Goal: Task Accomplishment & Management: Complete application form

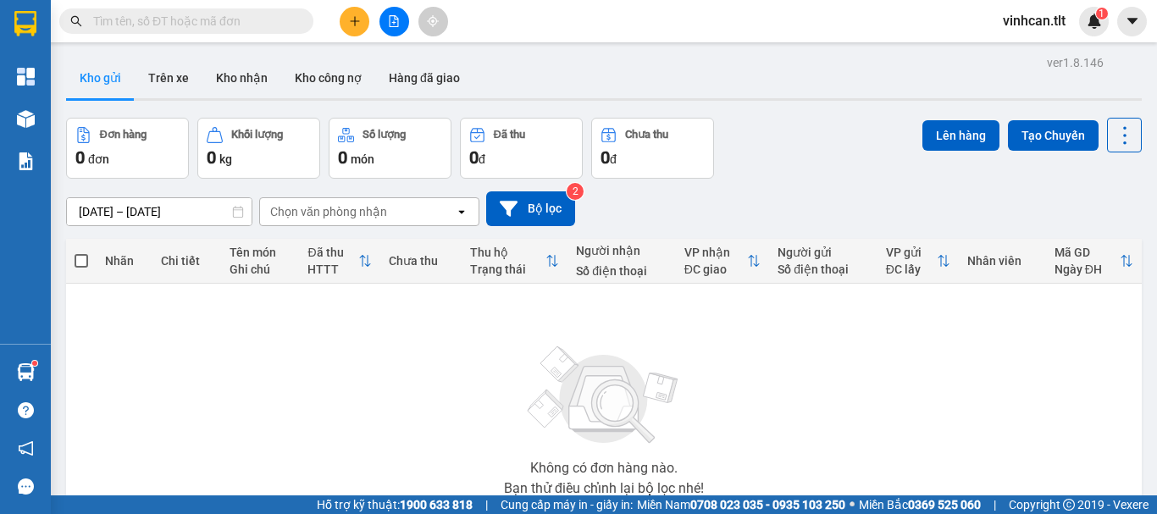
click at [265, 20] on input "text" at bounding box center [193, 21] width 200 height 19
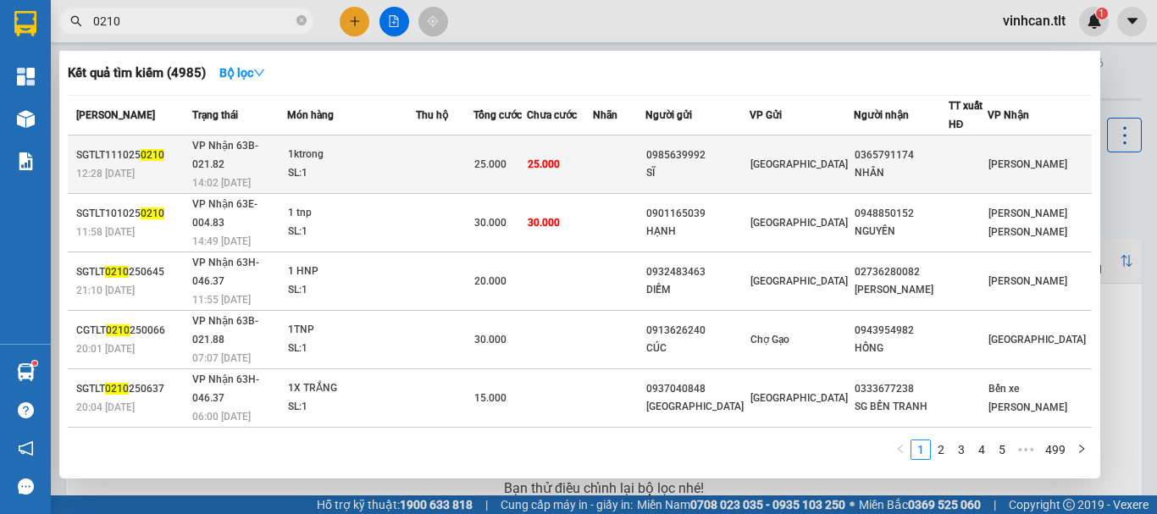
type input "0210"
click at [728, 147] on div "0985639992" at bounding box center [697, 156] width 102 height 18
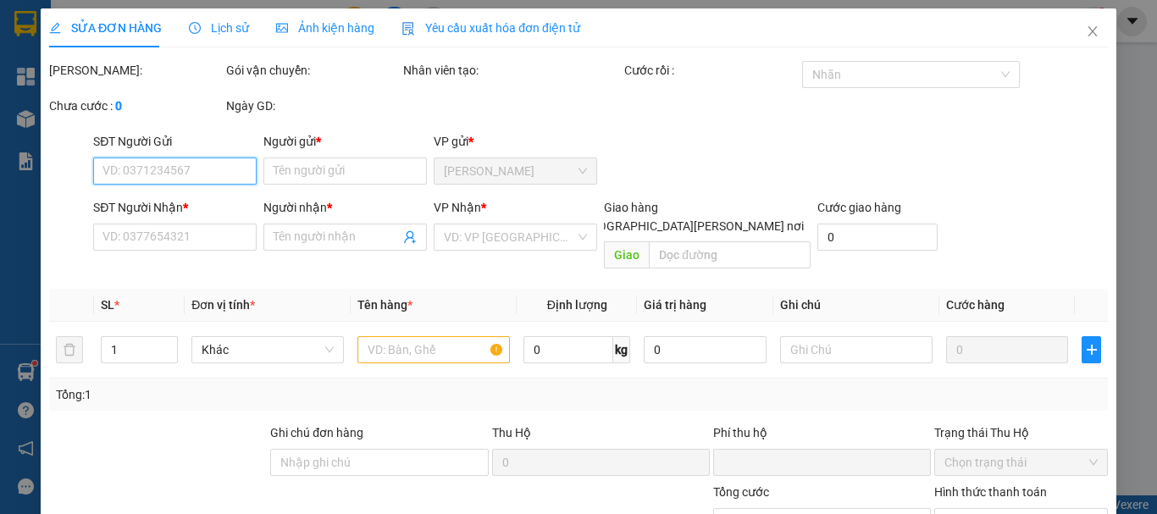
type input "0985639992"
type input "SĨ"
type input "0365791174"
type input "NHÂN"
type input "0"
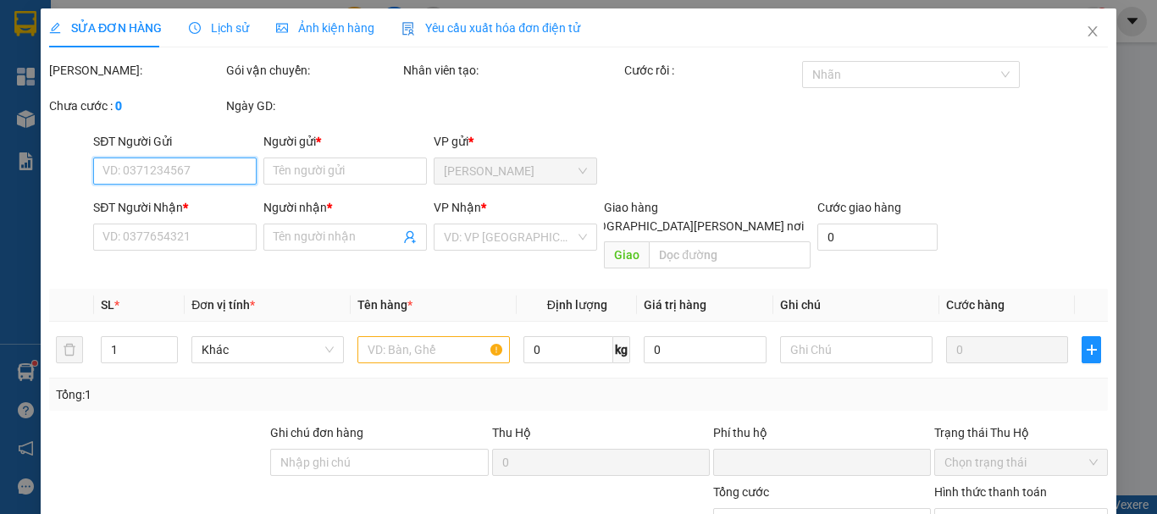
type input "25.000"
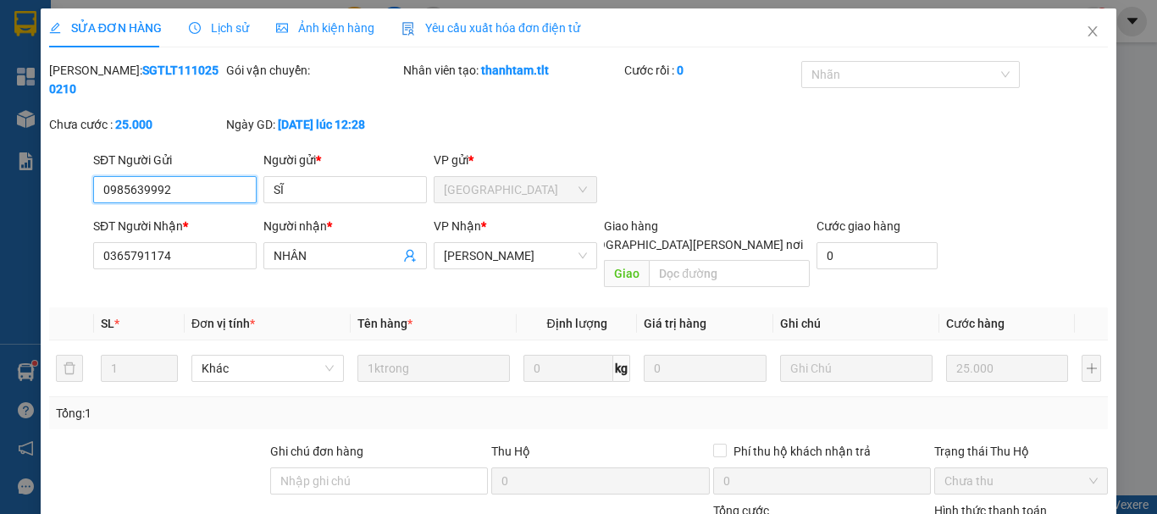
scroll to position [116, 0]
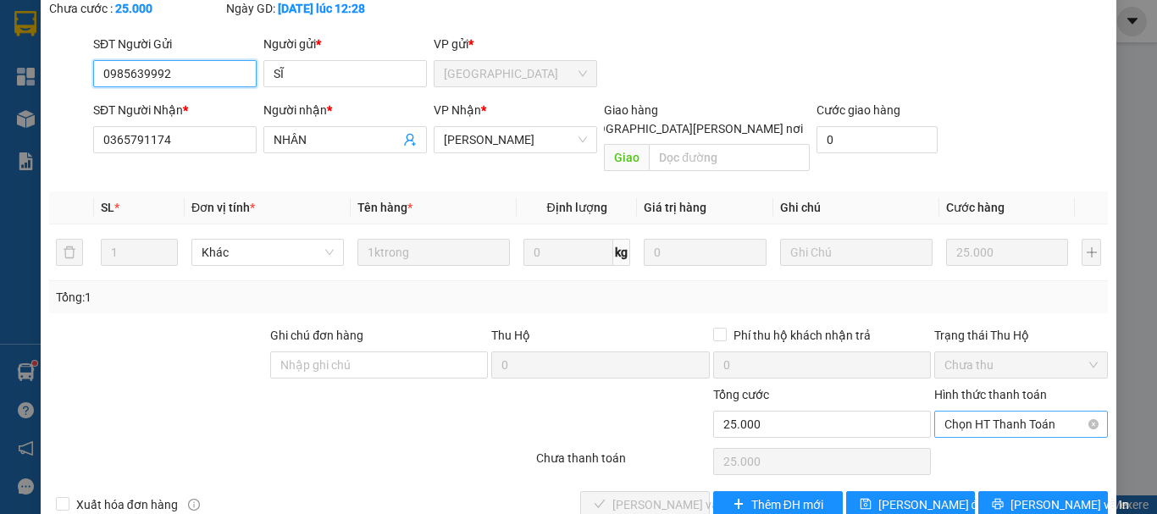
click at [967, 412] on span "Chọn HT Thanh Toán" at bounding box center [1020, 424] width 153 height 25
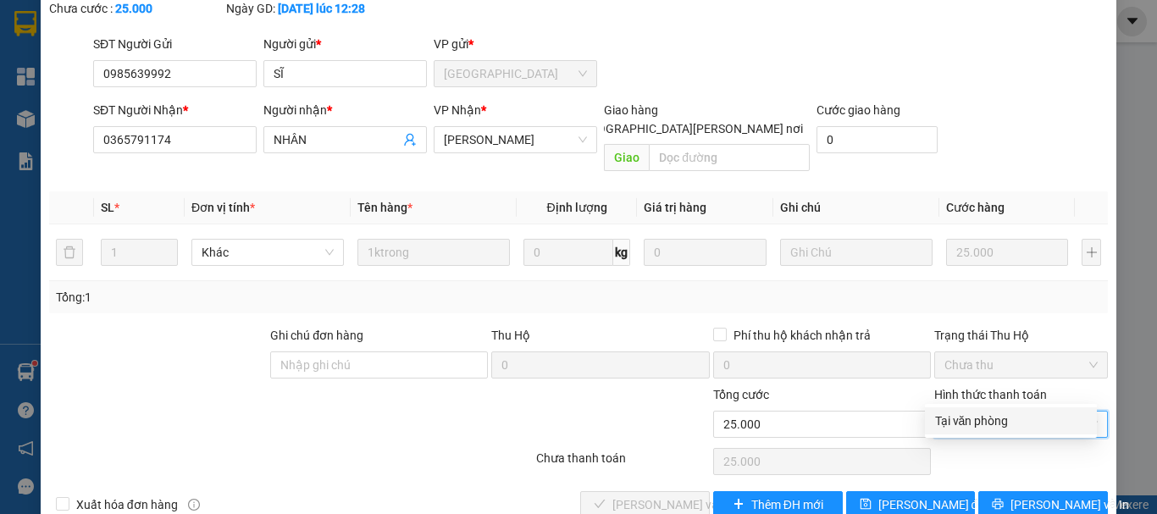
click at [967, 426] on div "Tại văn phòng" at bounding box center [1011, 421] width 152 height 19
type input "0"
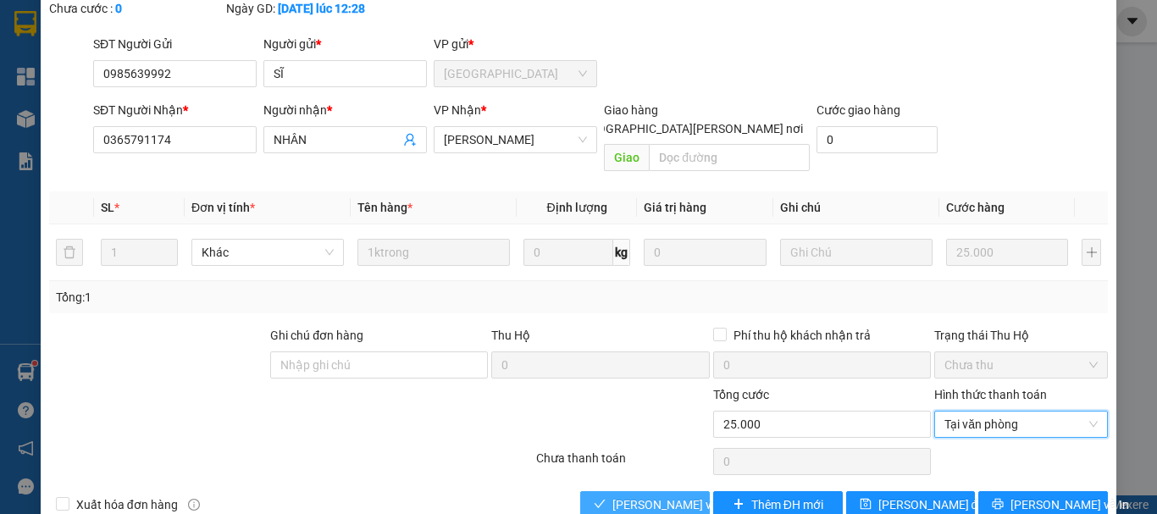
click at [653, 496] on span "[PERSON_NAME] và [PERSON_NAME] hàng" at bounding box center [726, 505] width 229 height 19
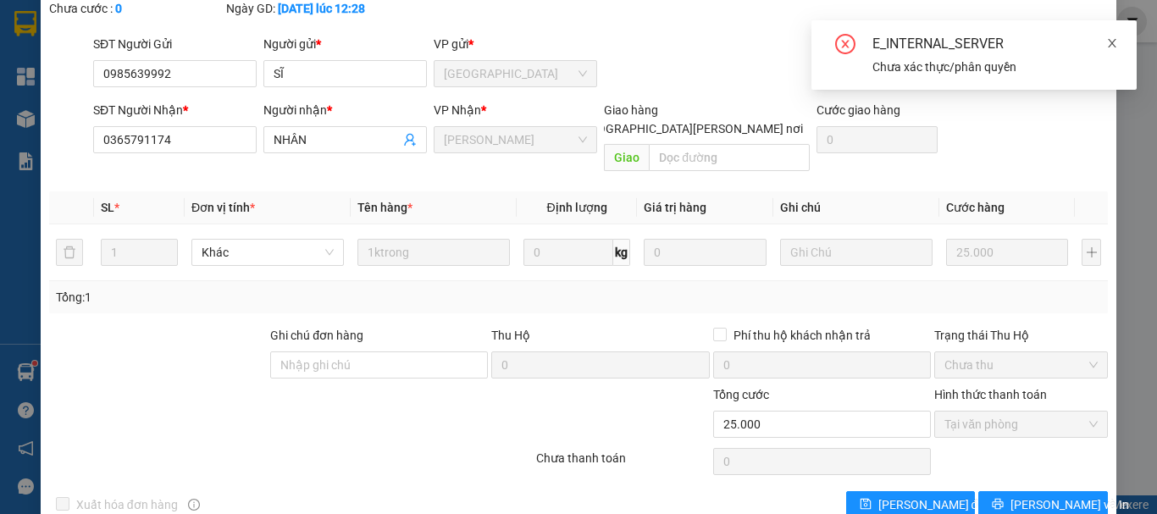
click at [1112, 44] on icon "close" at bounding box center [1112, 43] width 12 height 12
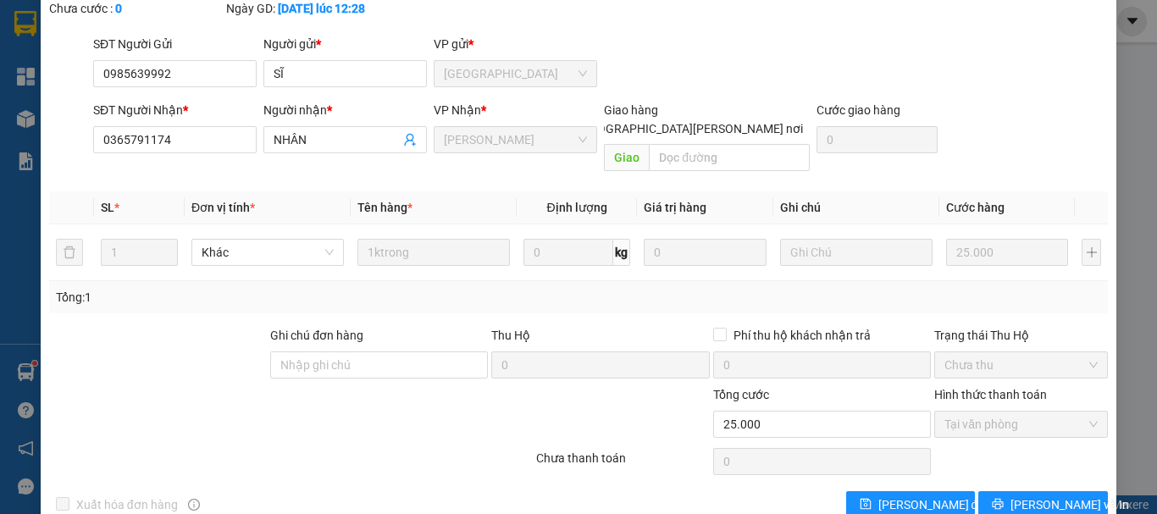
scroll to position [0, 0]
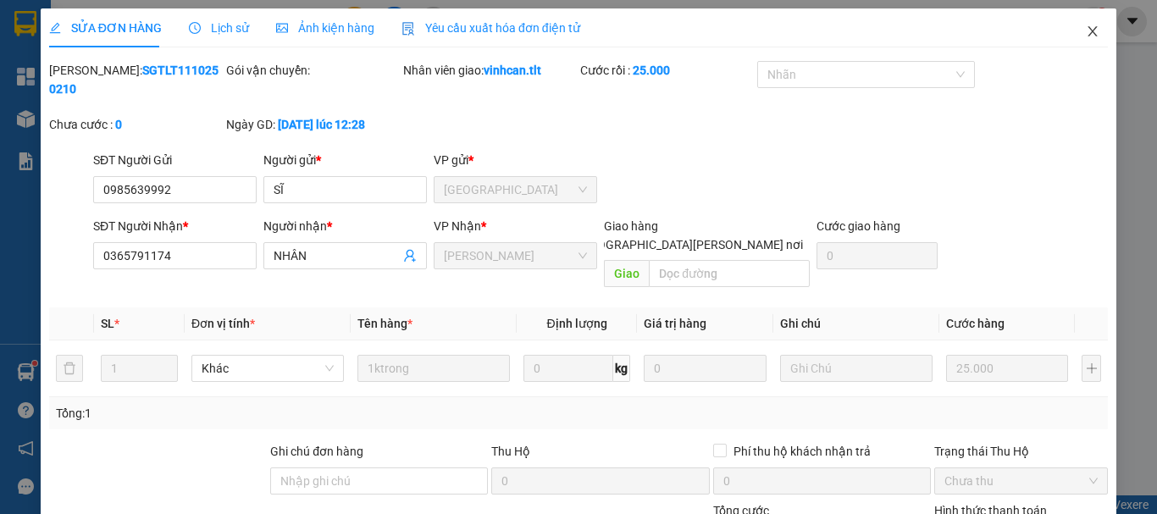
click at [1086, 31] on icon "close" at bounding box center [1093, 32] width 14 height 14
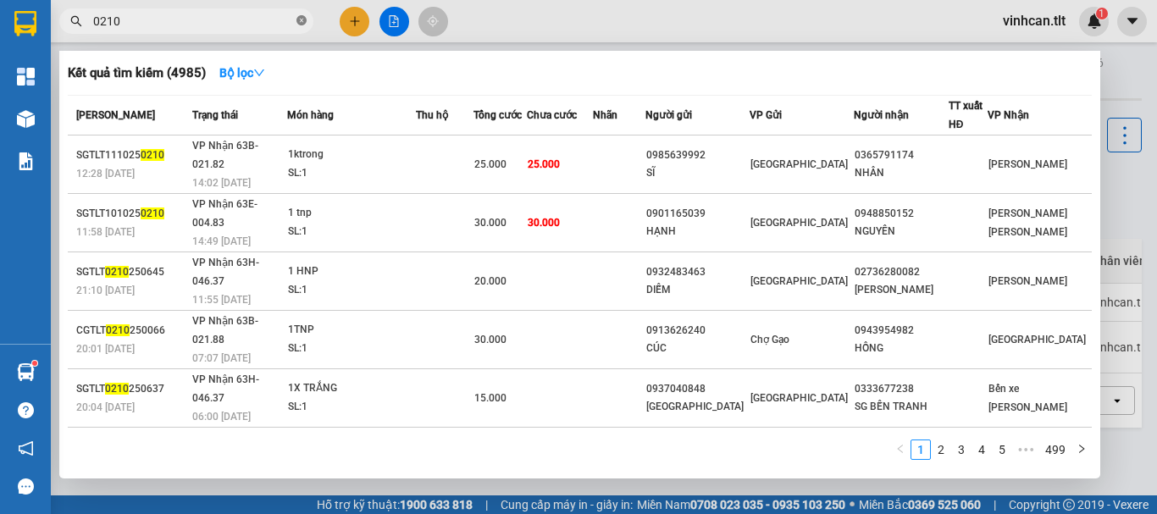
click at [301, 18] on icon "close-circle" at bounding box center [301, 20] width 10 height 10
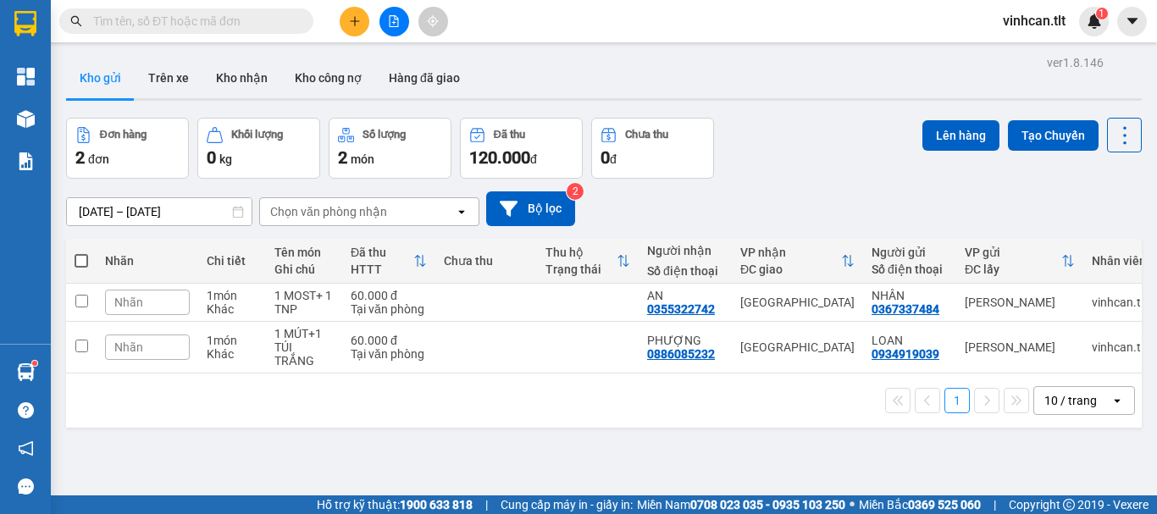
click at [258, 11] on span at bounding box center [186, 20] width 254 height 25
click at [257, 19] on input "text" at bounding box center [193, 21] width 200 height 19
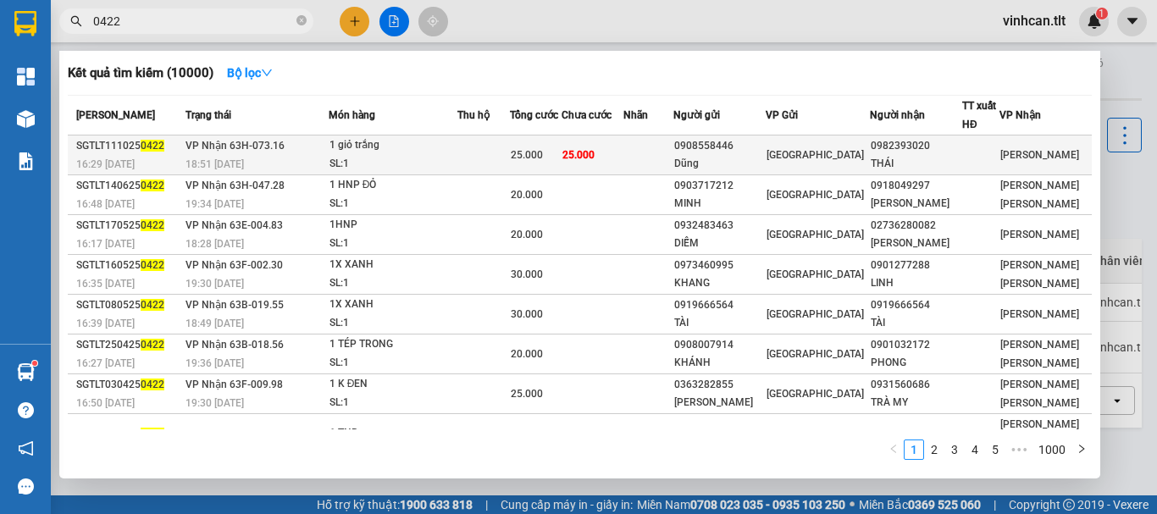
type input "0422"
click at [759, 150] on div "0908558446" at bounding box center [719, 146] width 91 height 18
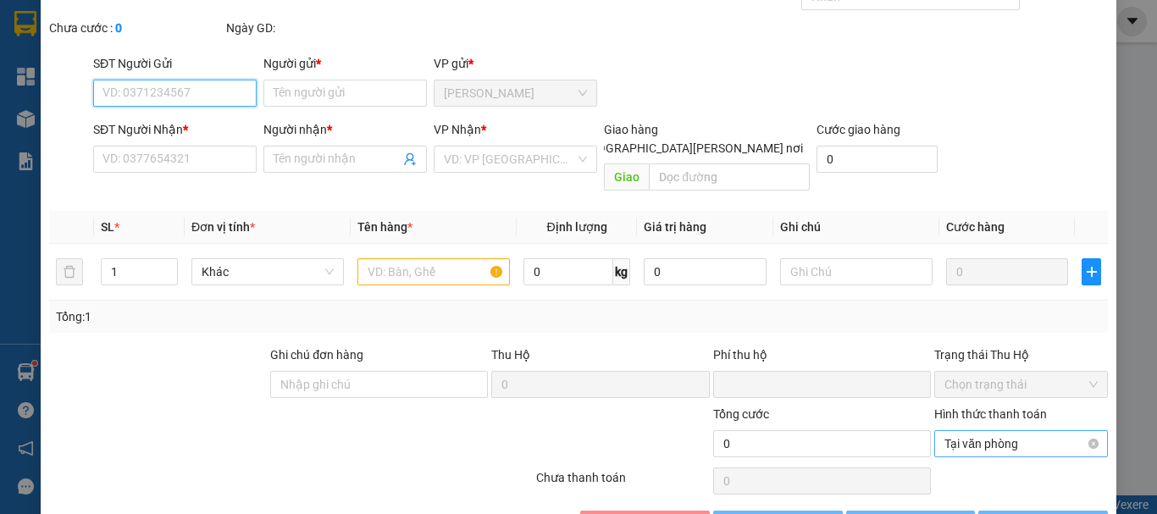
type input "0908558446"
type input "Dũng"
type input "0982393020"
type input "THÁI"
type input "0"
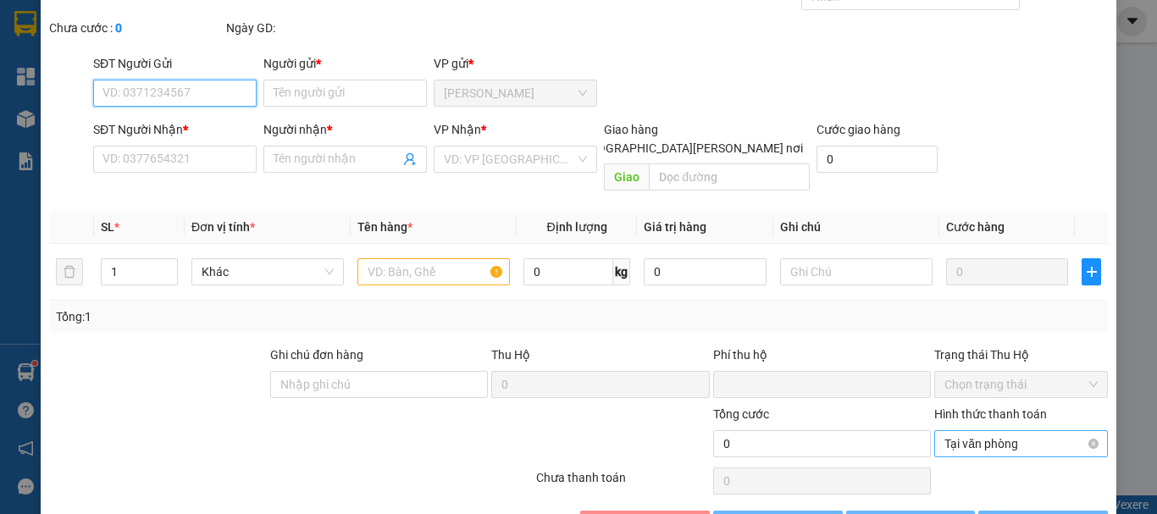
type input "25.000"
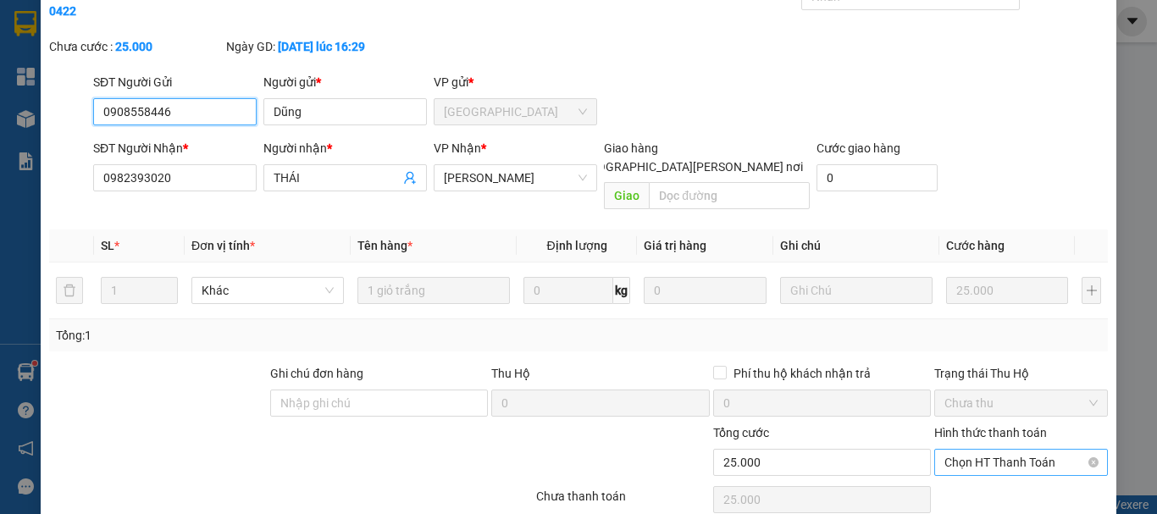
scroll to position [85, 0]
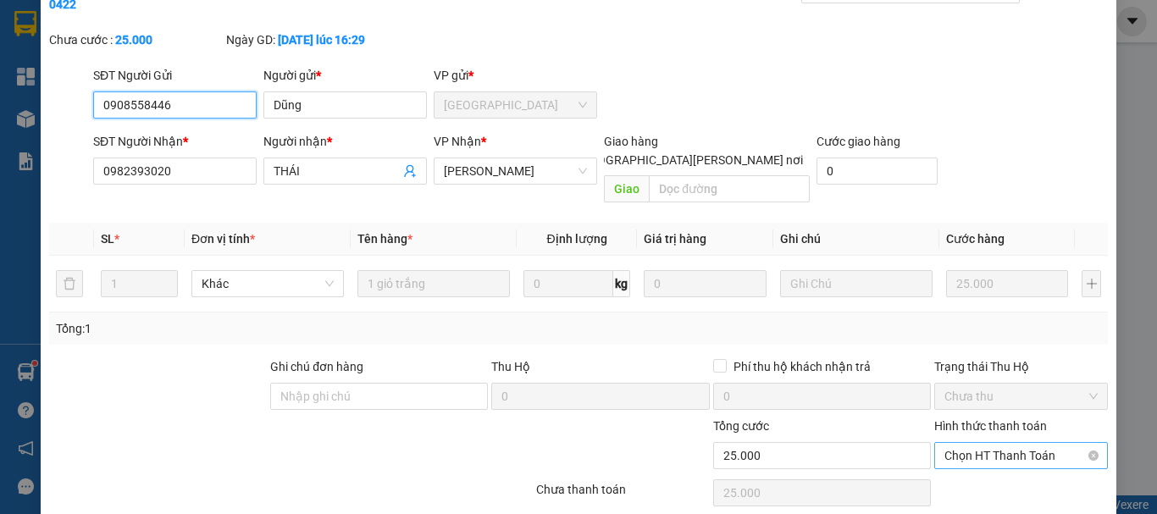
click at [962, 443] on span "Chọn HT Thanh Toán" at bounding box center [1020, 455] width 153 height 25
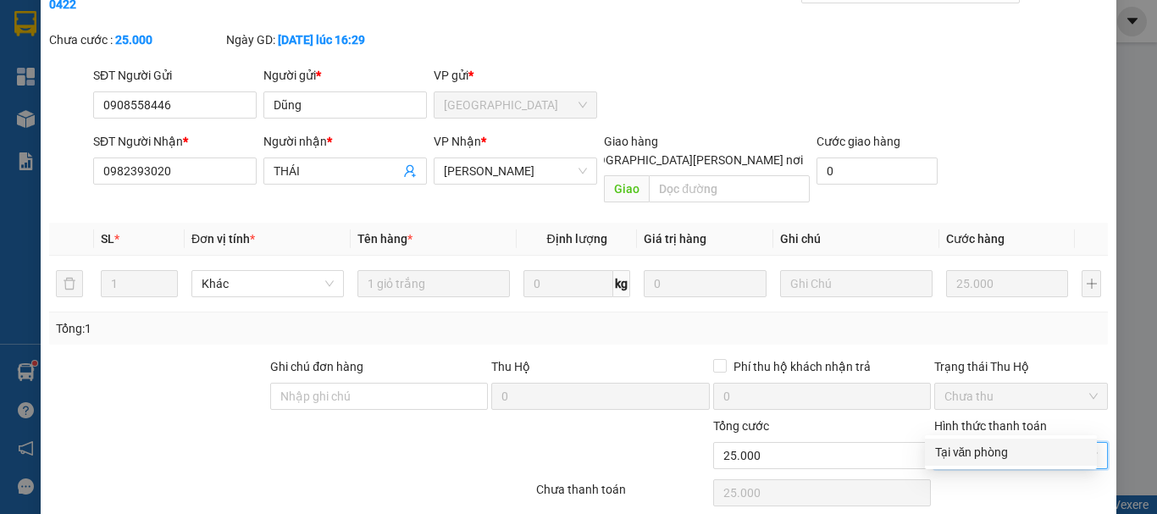
drag, startPoint x: 963, startPoint y: 450, endPoint x: 900, endPoint y: 481, distance: 70.1
click at [960, 452] on div "Tại văn phòng" at bounding box center [1011, 452] width 152 height 19
type input "0"
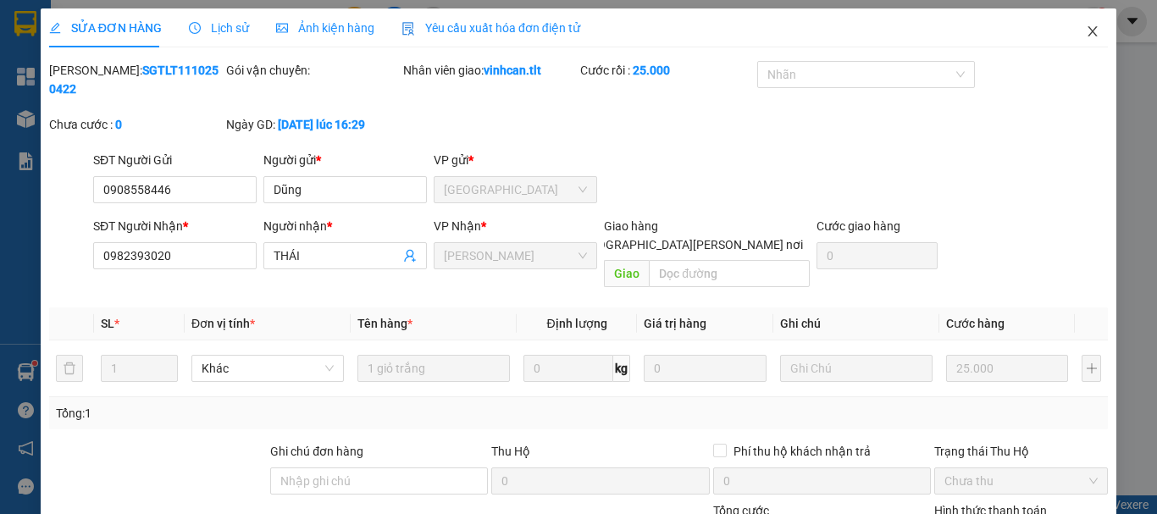
click at [1086, 30] on icon "close" at bounding box center [1093, 32] width 14 height 14
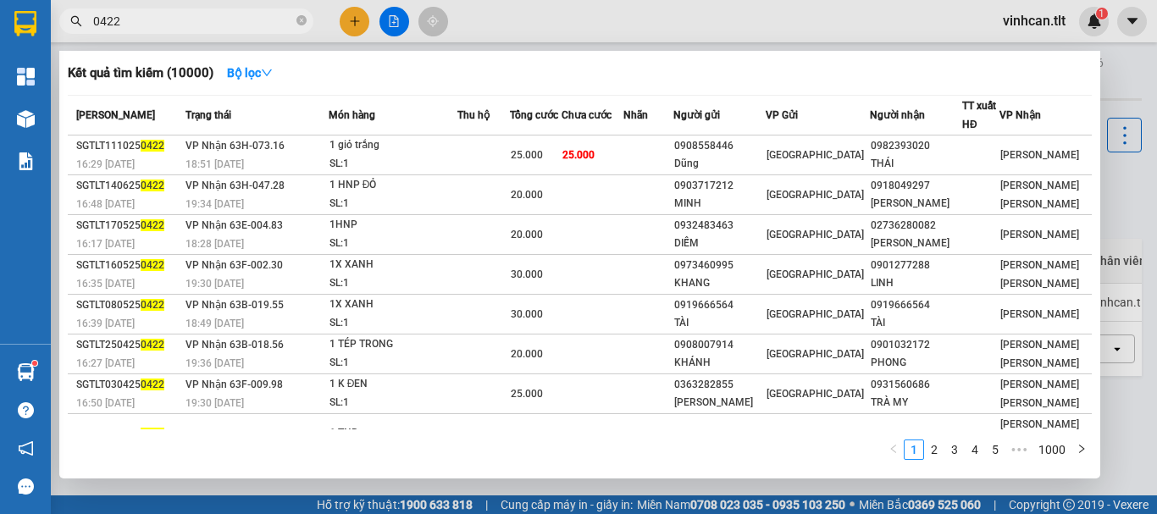
click at [307, 17] on span "0422" at bounding box center [186, 20] width 254 height 25
click at [298, 19] on icon "close-circle" at bounding box center [301, 20] width 10 height 10
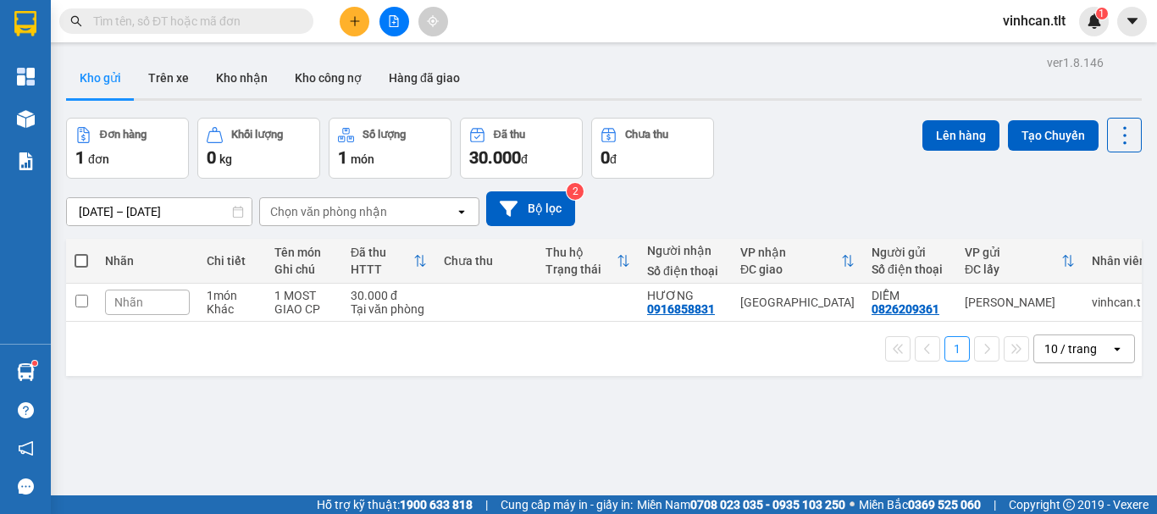
click at [225, 25] on input "text" at bounding box center [193, 21] width 200 height 19
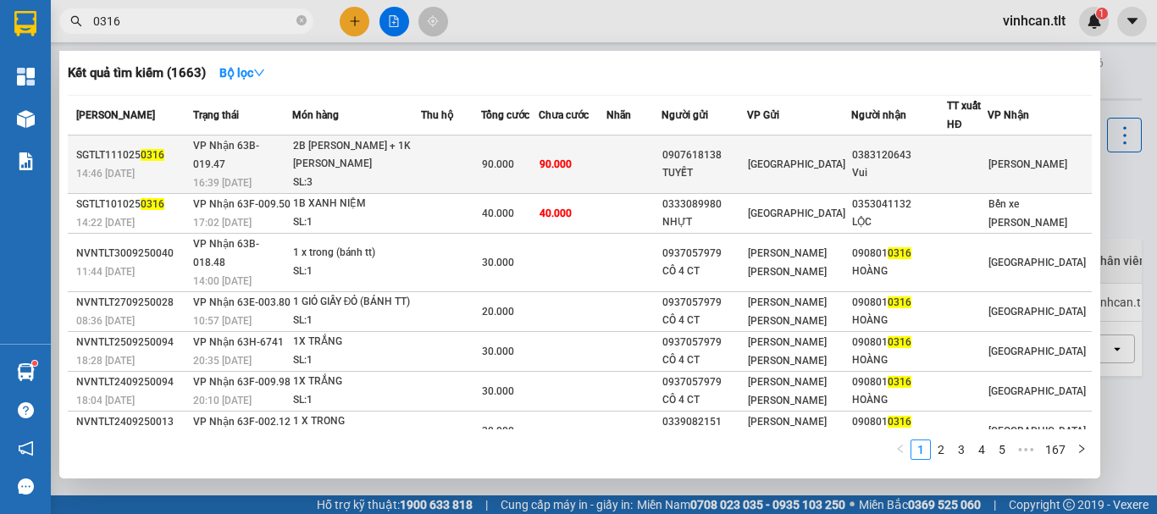
type input "0316"
click at [724, 152] on div "0907618138" at bounding box center [704, 156] width 84 height 18
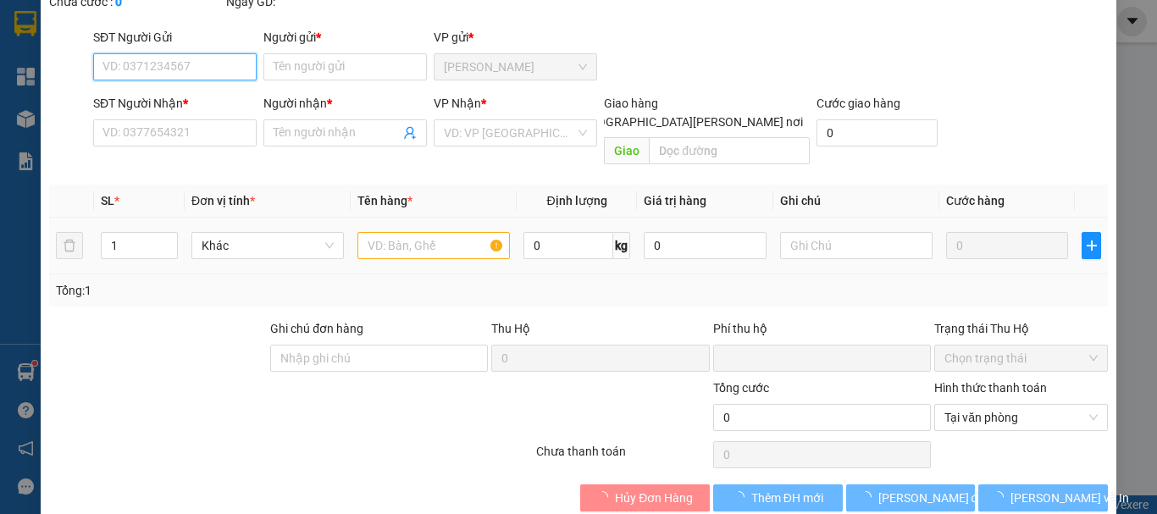
scroll to position [116, 0]
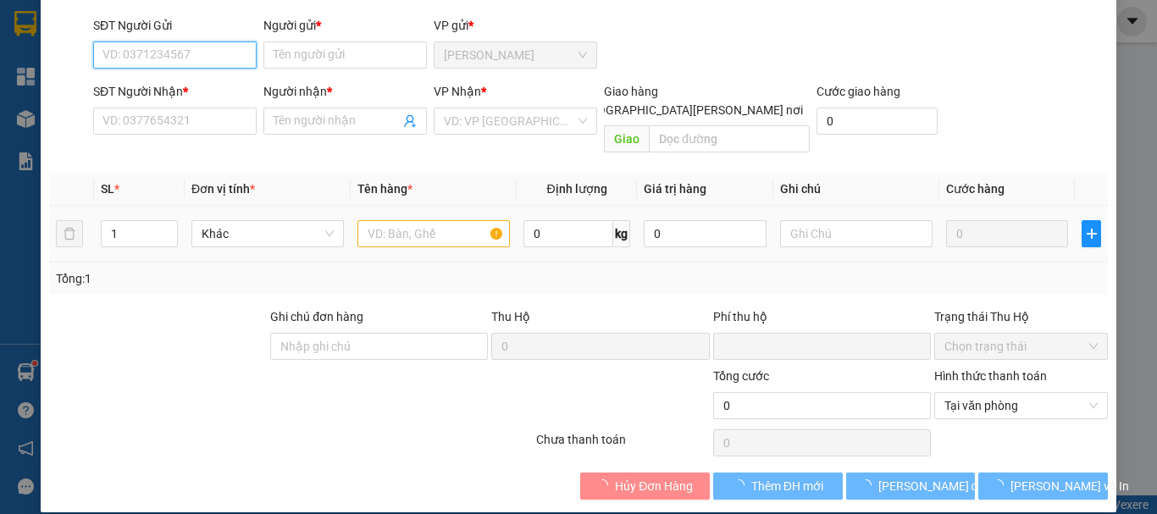
type input "0907618138"
type input "TUYẾT"
type input "0383120643"
type input "Vui"
type input "0"
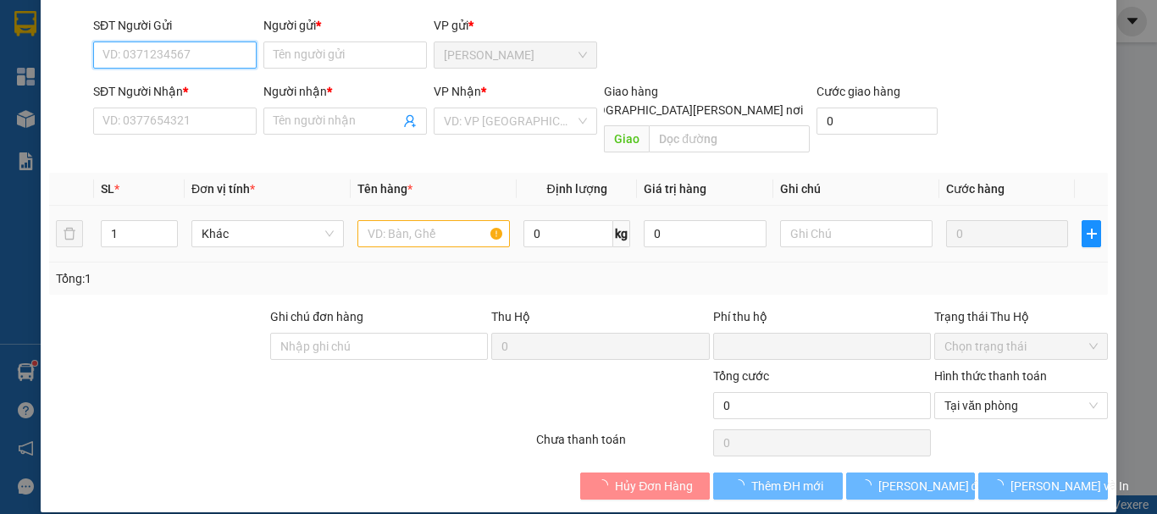
type input "90.000"
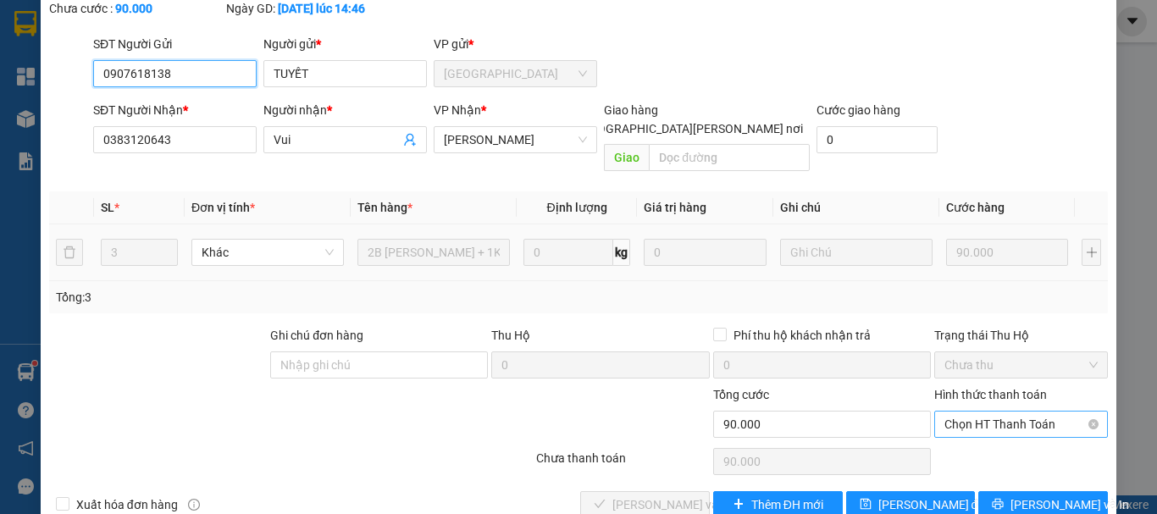
click at [986, 412] on span "Chọn HT Thanh Toán" at bounding box center [1020, 424] width 153 height 25
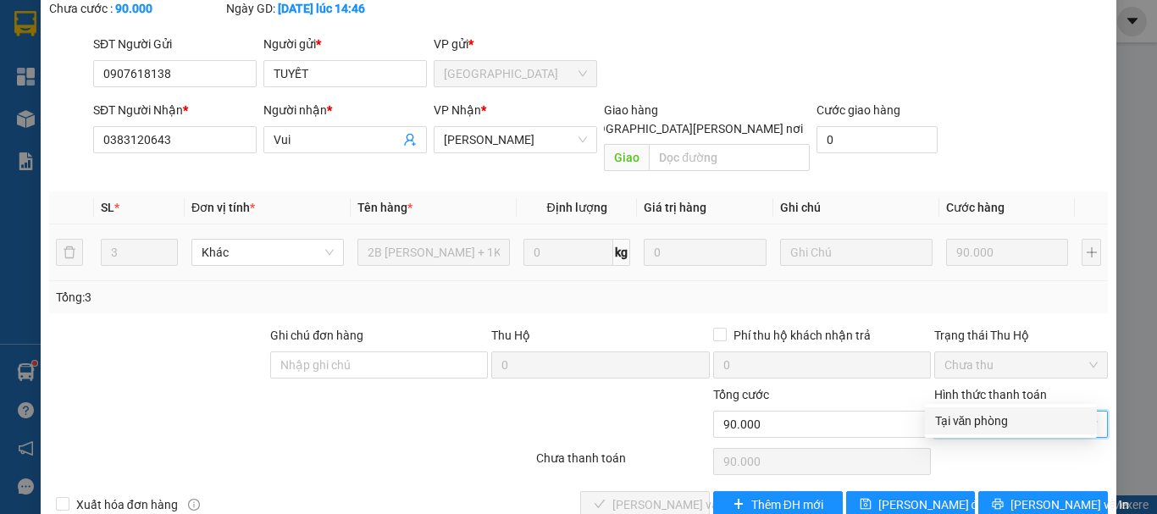
click at [983, 415] on div "Tại văn phòng" at bounding box center [1011, 421] width 152 height 19
type input "0"
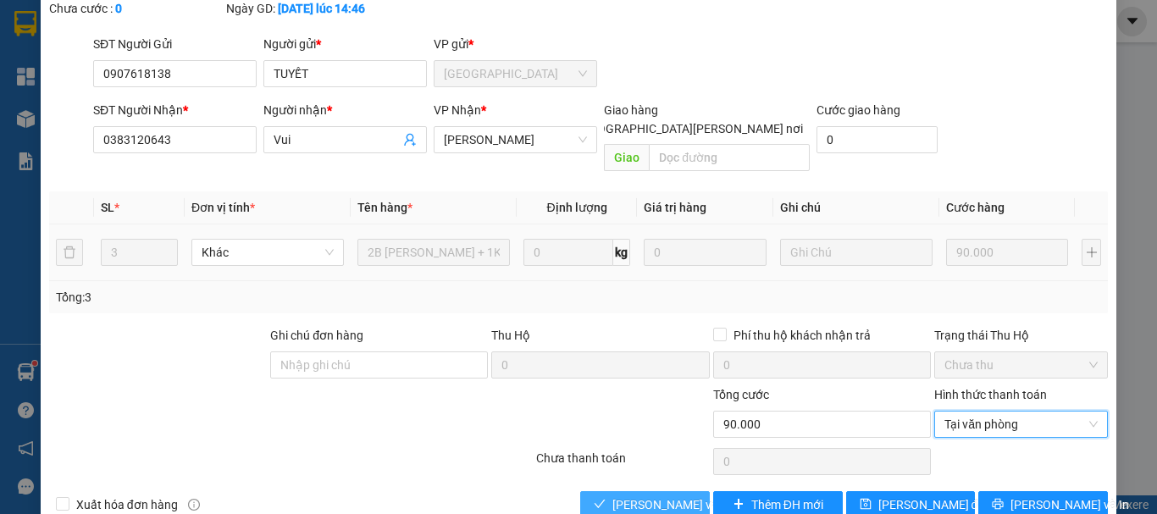
click at [678, 496] on span "[PERSON_NAME] và [PERSON_NAME] hàng" at bounding box center [726, 505] width 229 height 19
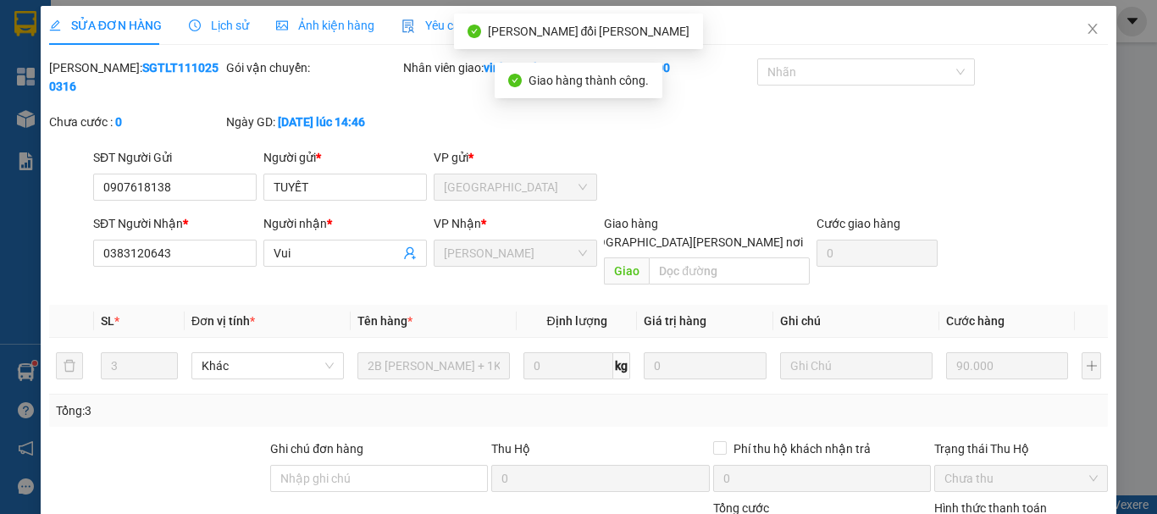
scroll to position [0, 0]
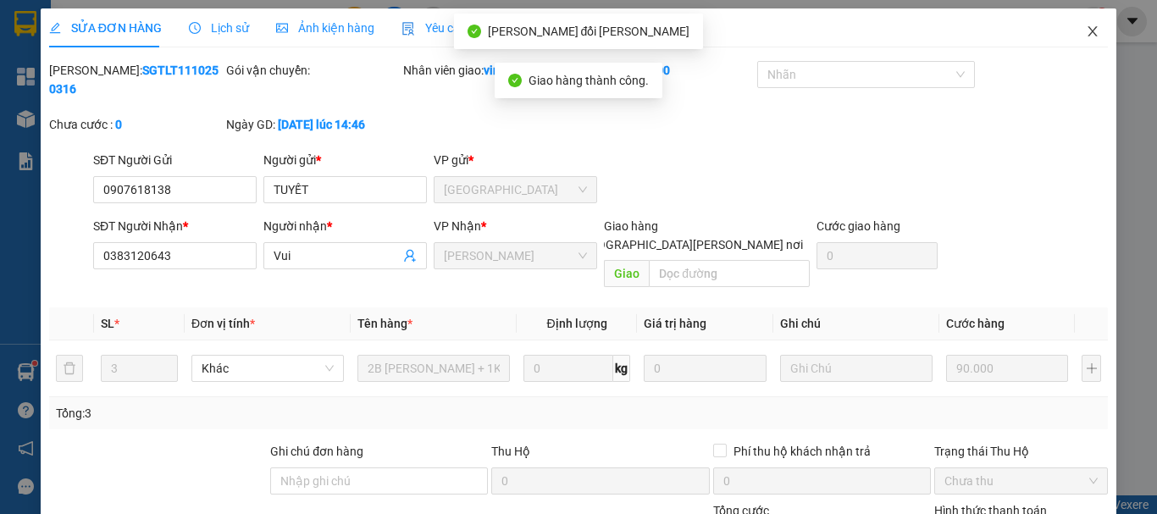
drag, startPoint x: 1083, startPoint y: 30, endPoint x: 796, endPoint y: 48, distance: 287.7
click at [1086, 30] on icon "close" at bounding box center [1093, 32] width 14 height 14
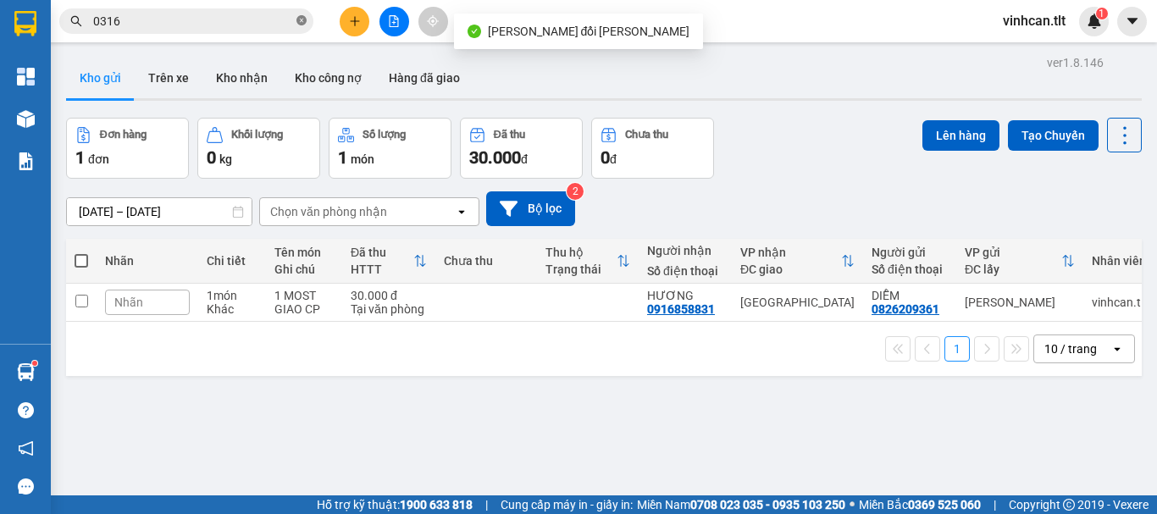
click at [306, 20] on icon "close-circle" at bounding box center [301, 20] width 10 height 10
